Goal: Information Seeking & Learning: Compare options

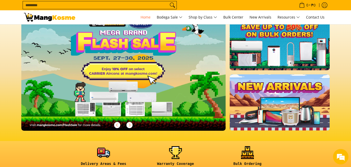
scroll to position [0, 204]
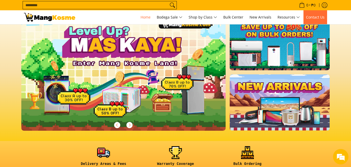
click at [318, 18] on span "Contact Us" at bounding box center [315, 17] width 18 height 5
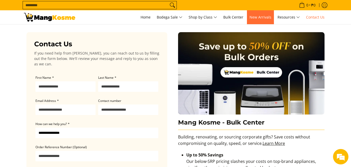
click at [267, 18] on span "New Arrivals" at bounding box center [260, 17] width 22 height 5
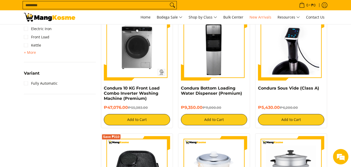
scroll to position [462, 0]
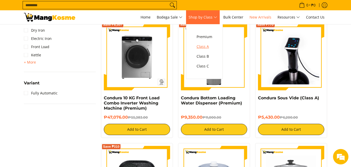
click at [207, 46] on span "Class A" at bounding box center [204, 46] width 16 height 6
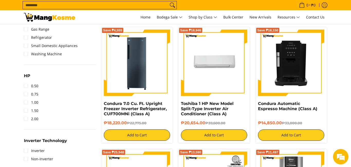
scroll to position [339, 0]
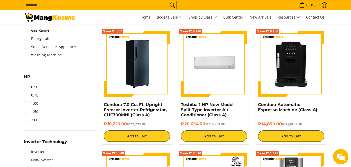
click at [137, 72] on img at bounding box center [137, 64] width 66 height 66
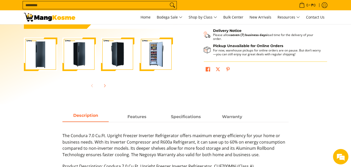
scroll to position [154, 0]
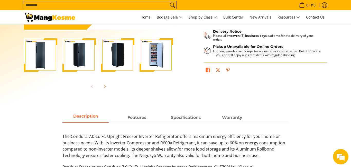
click at [157, 56] on img "Condura 7.0 Cu. Ft. Upright Freezer Inverter Refrigerator, CUF700MNi (Class A)-4" at bounding box center [155, 54] width 33 height 33
click at [155, 52] on img "Condura 7.0 Cu. Ft. Upright Freezer Inverter Refrigerator, CUF700MNi (Class A)-4" at bounding box center [155, 54] width 33 height 33
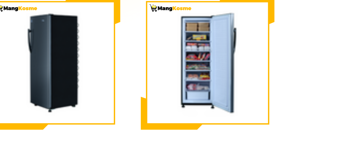
scroll to position [39, 104]
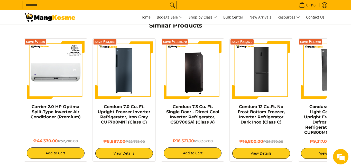
scroll to position [401, 0]
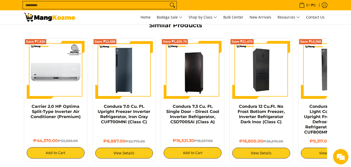
click at [259, 65] on img at bounding box center [261, 70] width 58 height 58
